Goal: Information Seeking & Learning: Find specific fact

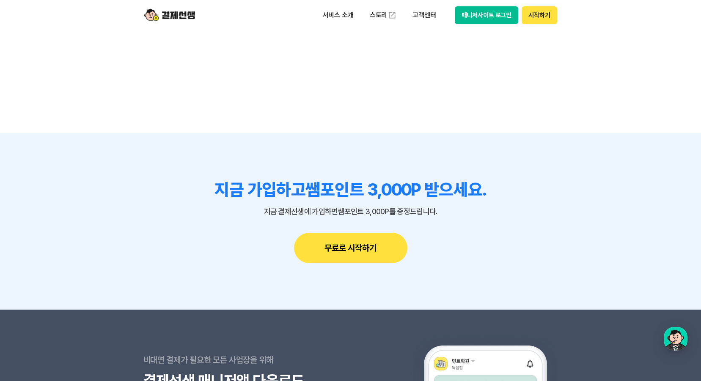
scroll to position [7330, 0]
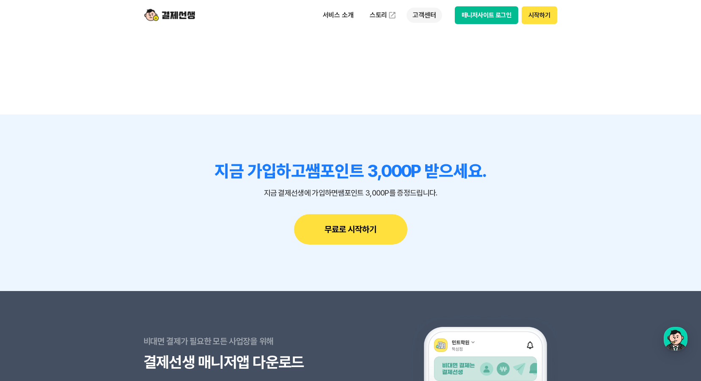
click at [420, 13] on p "고객센터" at bounding box center [423, 15] width 35 height 15
click at [341, 15] on p "서비스 소개" at bounding box center [338, 15] width 43 height 15
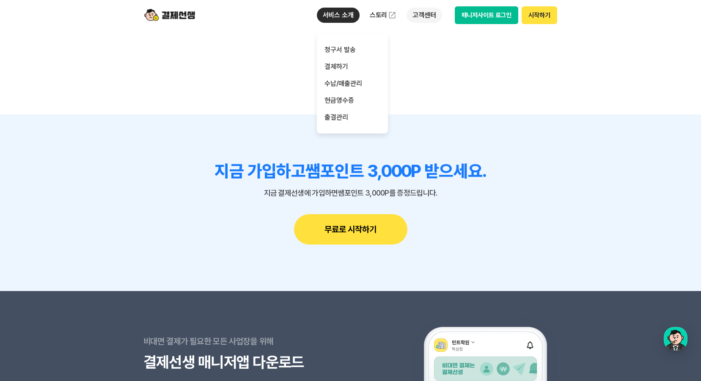
click at [426, 14] on p "고객센터" at bounding box center [423, 15] width 35 height 15
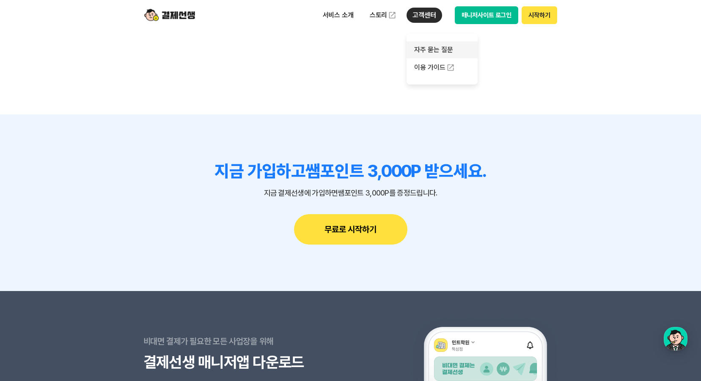
click at [446, 50] on link "자주 묻는 질문" at bounding box center [441, 49] width 71 height 17
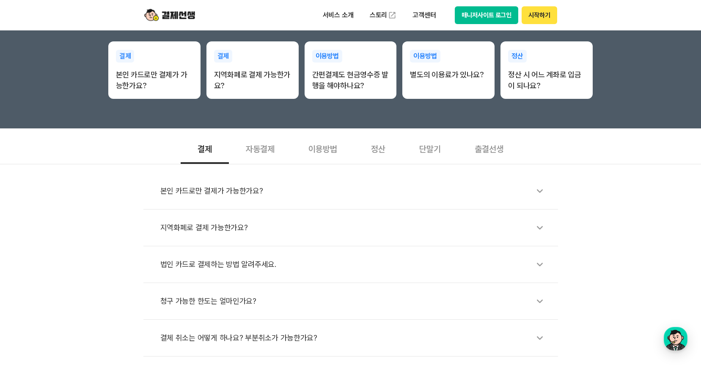
scroll to position [169, 0]
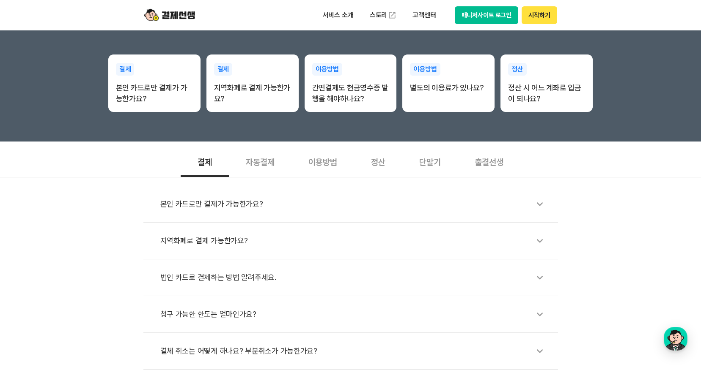
click at [258, 162] on div "자동결제" at bounding box center [260, 161] width 63 height 31
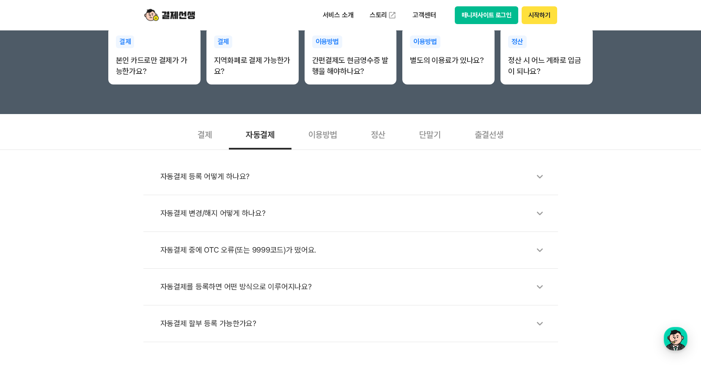
scroll to position [211, 0]
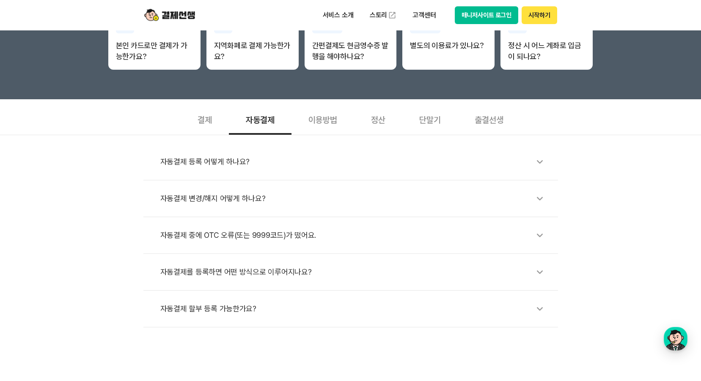
click at [328, 119] on div "이용방법" at bounding box center [322, 119] width 63 height 31
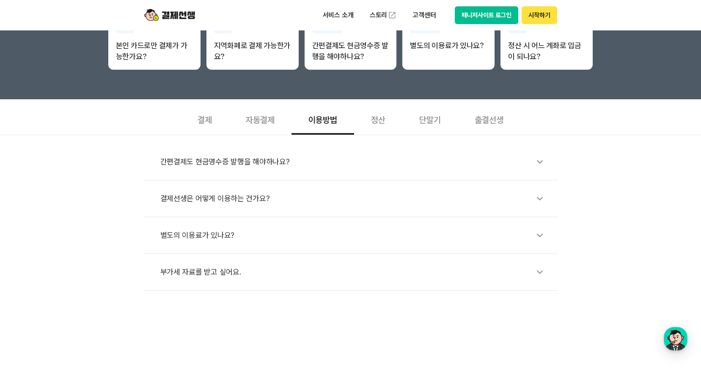
click at [381, 123] on div "정산" at bounding box center [378, 119] width 48 height 31
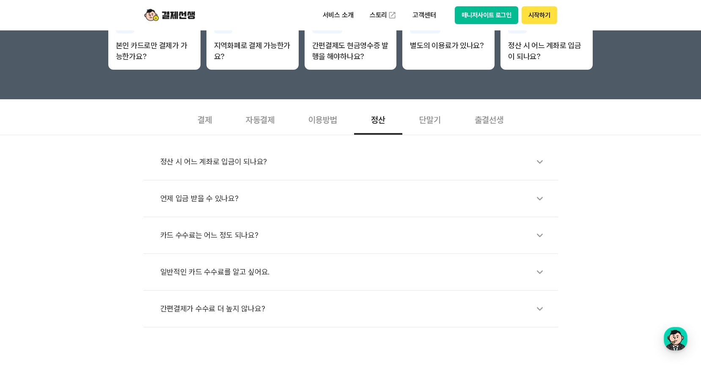
click at [431, 121] on div "단말기" at bounding box center [429, 119] width 55 height 31
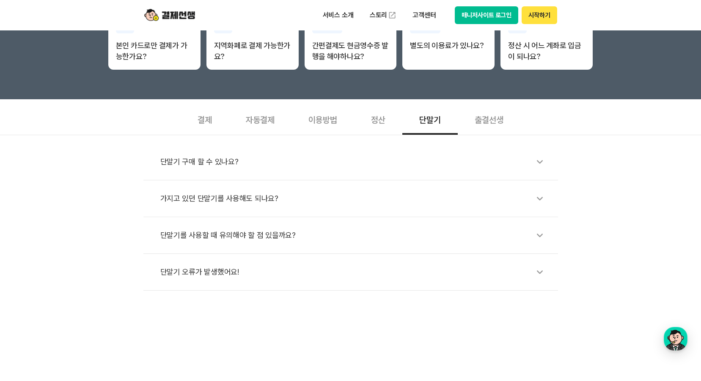
click at [495, 117] on div "출결선생" at bounding box center [489, 119] width 63 height 31
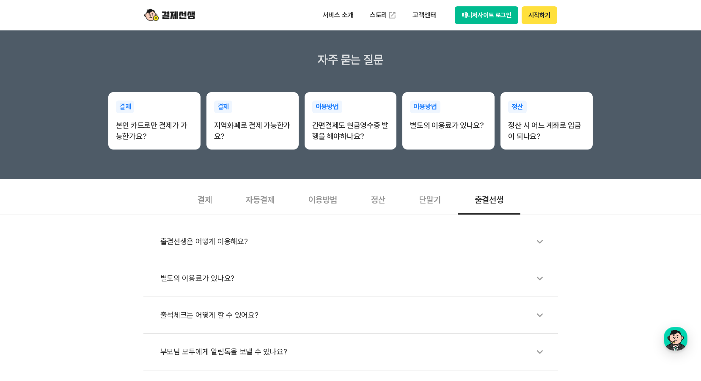
scroll to position [0, 0]
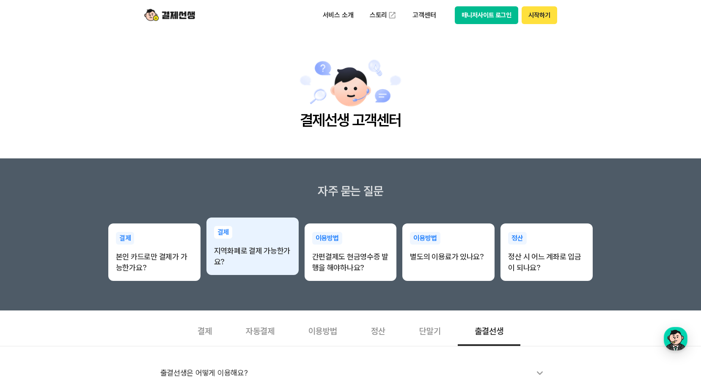
click at [264, 252] on p "지역화폐로 결제 가능한가요?" at bounding box center [252, 257] width 77 height 22
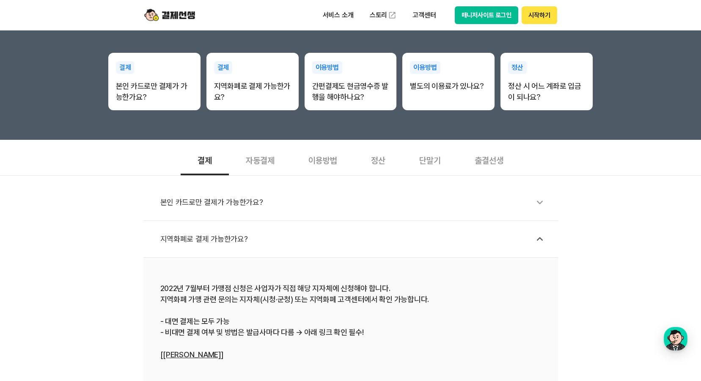
scroll to position [211, 0]
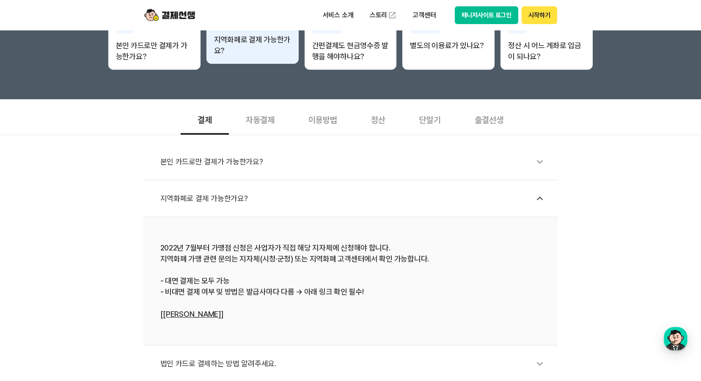
click at [241, 45] on p "지역화폐로 결제 가능한가요?" at bounding box center [252, 45] width 77 height 22
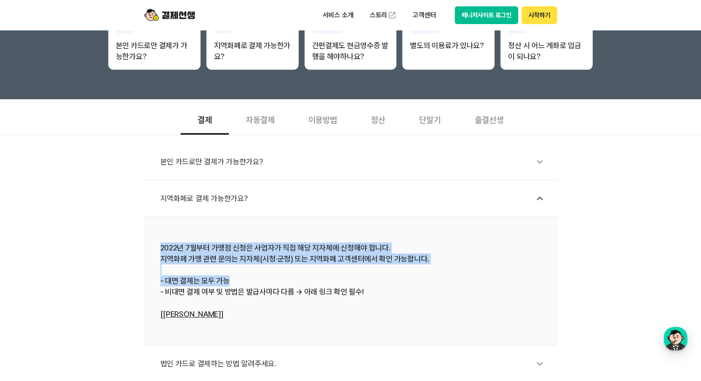
drag, startPoint x: 156, startPoint y: 244, endPoint x: 245, endPoint y: 283, distance: 96.6
click at [245, 283] on li "2022년 7월부터 가맹점 신청은 사업자가 직접 해당 지자체에 신청해야 합니다. 지역화폐 가맹 관련 문의는 지자체(시청·군청) 또는 지역화폐 …" at bounding box center [350, 281] width 414 height 129
click at [243, 282] on div "2022년 7월부터 가맹점 신청은 사업자가 직접 해당 지자체에 신청해야 합니다. 지역화폐 가맹 관련 문의는 지자체(시청·군청) 또는 지역화폐 …" at bounding box center [350, 281] width 381 height 77
drag, startPoint x: 167, startPoint y: 250, endPoint x: 378, endPoint y: 289, distance: 215.0
click at [378, 289] on div "2022년 7월부터 가맹점 신청은 사업자가 직접 해당 지자체에 신청해야 합니다. 지역화폐 가맹 관련 문의는 지자체(시청·군청) 또는 지역화폐 …" at bounding box center [350, 281] width 381 height 77
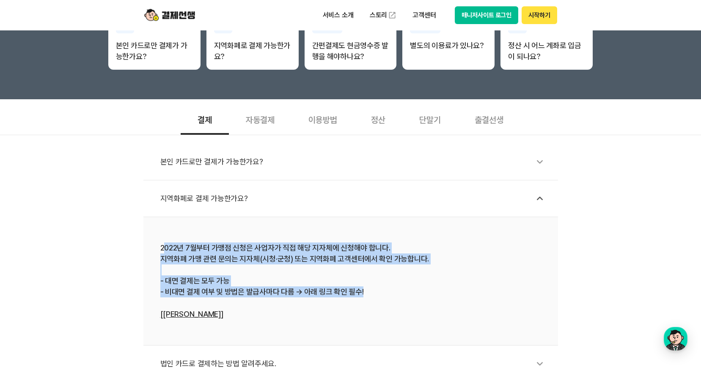
drag, startPoint x: 378, startPoint y: 289, endPoint x: 325, endPoint y: 289, distance: 53.3
click at [325, 289] on div "2022년 7월부터 가맹점 신청은 사업자가 직접 해당 지자체에 신청해야 합니다. 지역화폐 가맹 관련 문의는 지자체(시청·군청) 또는 지역화폐 …" at bounding box center [350, 281] width 381 height 77
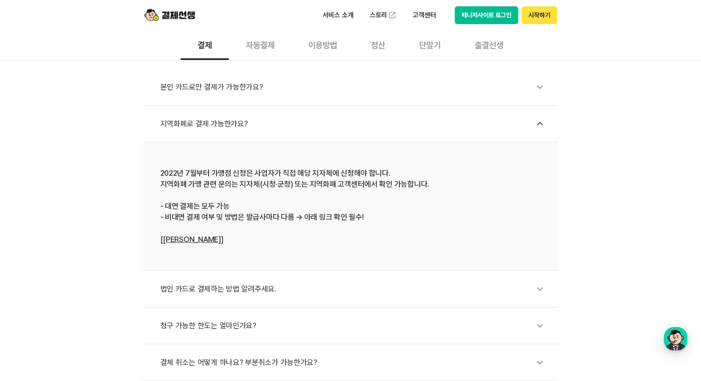
scroll to position [296, 0]
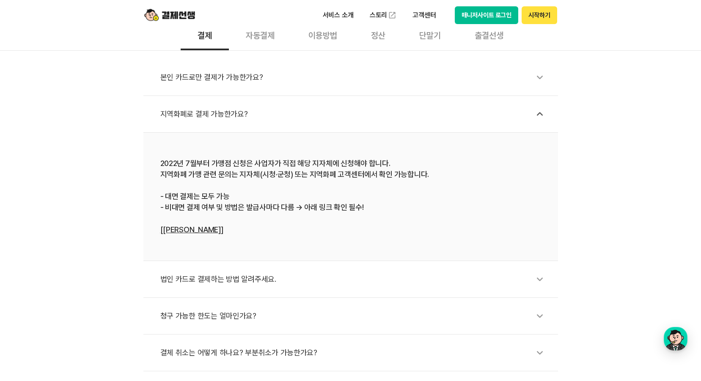
click at [176, 229] on link "[[PERSON_NAME]]" at bounding box center [191, 229] width 63 height 9
